Goal: Check status

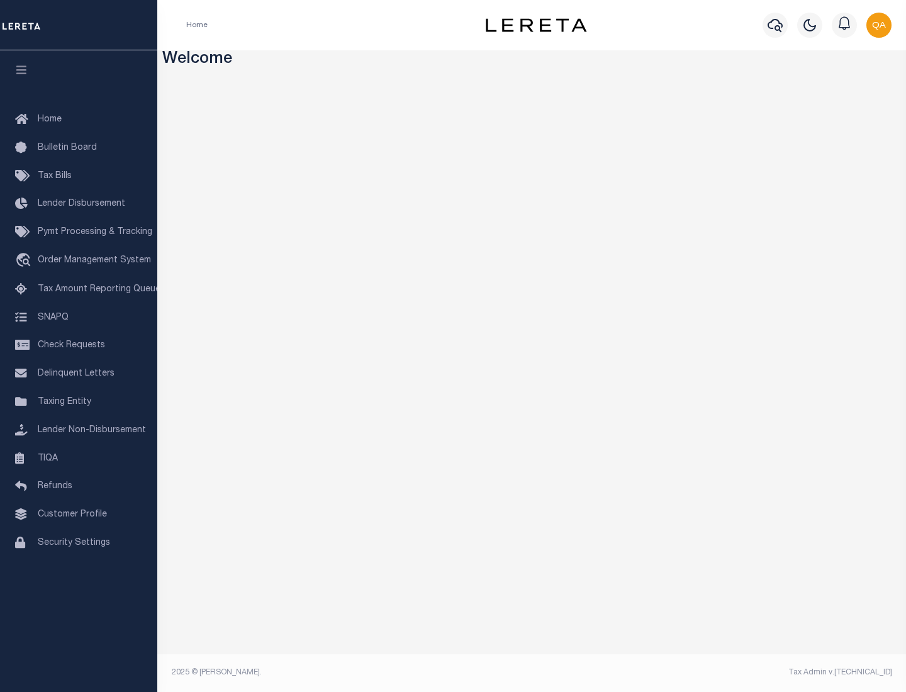
click at [79, 345] on span "Check Requests" at bounding box center [71, 345] width 67 height 9
select select "50"
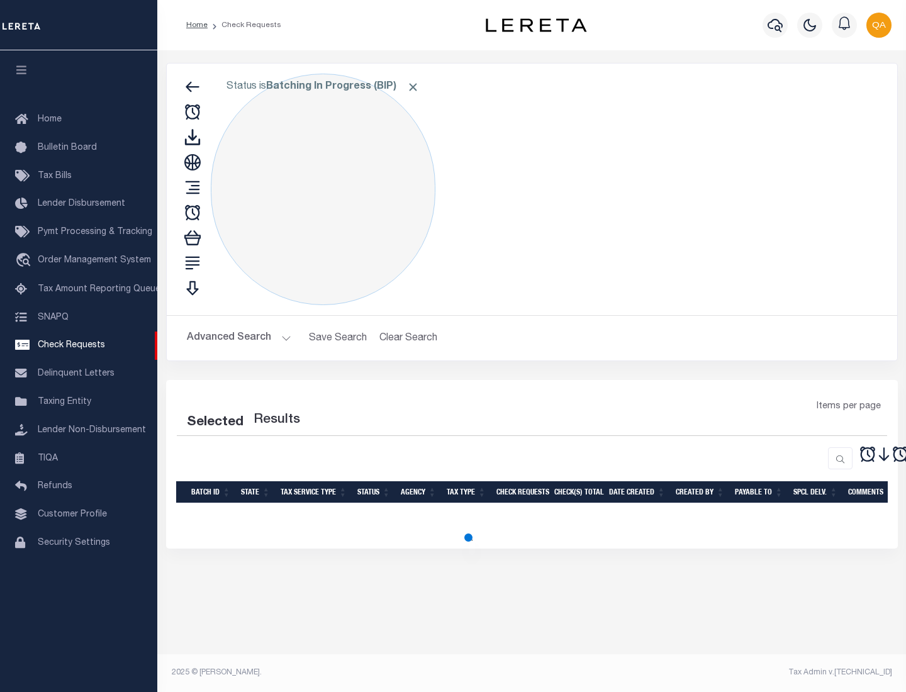
select select "50"
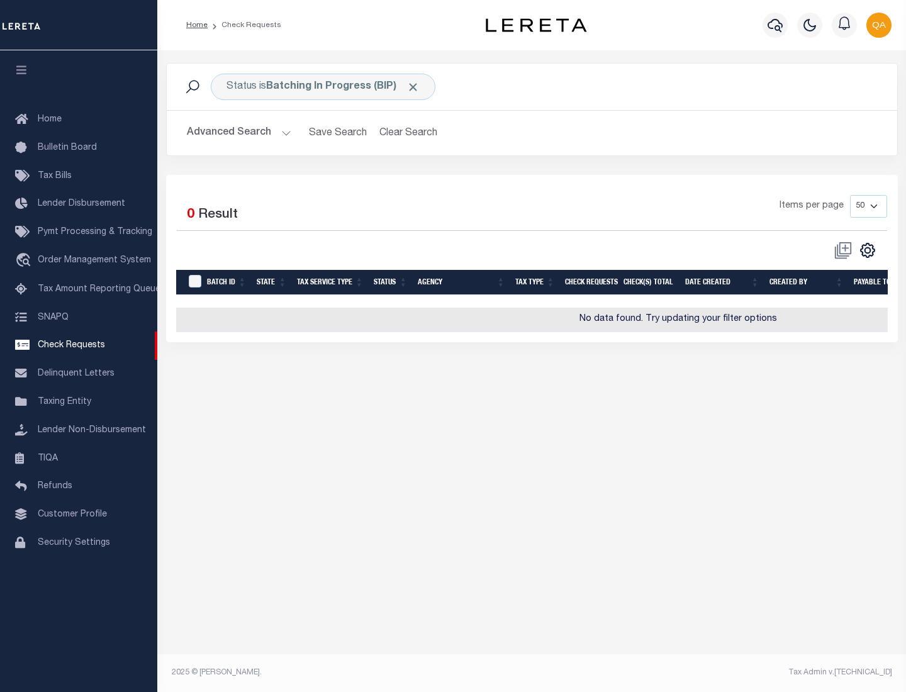
click at [413, 87] on span "Click to Remove" at bounding box center [412, 87] width 13 height 13
